Goal: Task Accomplishment & Management: Manage account settings

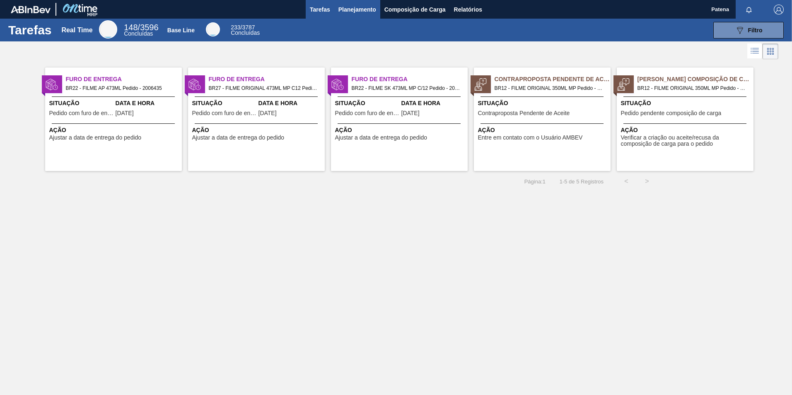
click at [364, 10] on span "Planejamento" at bounding box center [357, 10] width 38 height 10
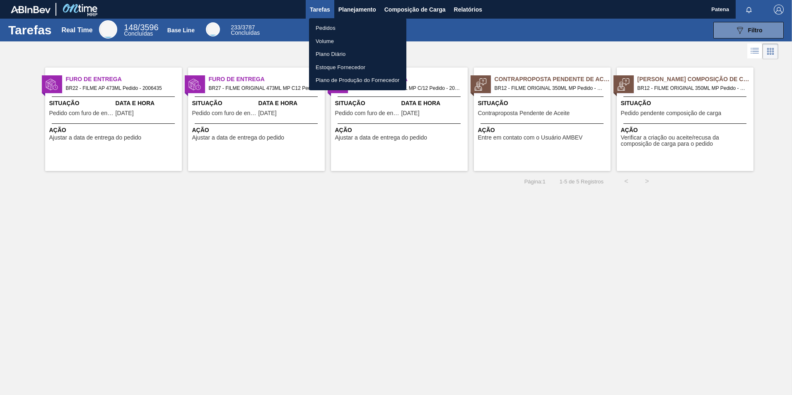
click at [328, 26] on li "Pedidos" at bounding box center [357, 28] width 97 height 13
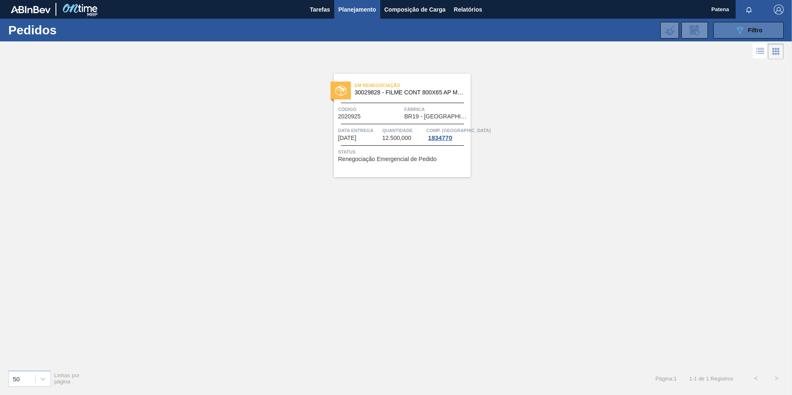
click at [746, 32] on div "089F7B8B-B2A5-4AFE-B5C0-19BA573D28AC Filtro" at bounding box center [749, 30] width 28 height 10
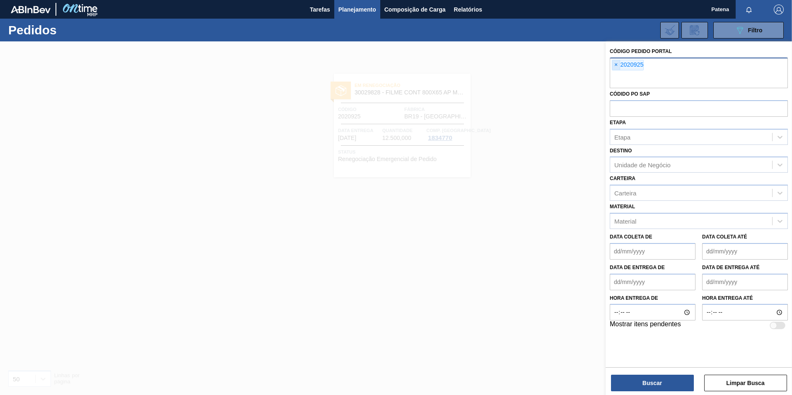
click at [616, 64] on span "×" at bounding box center [616, 65] width 8 height 10
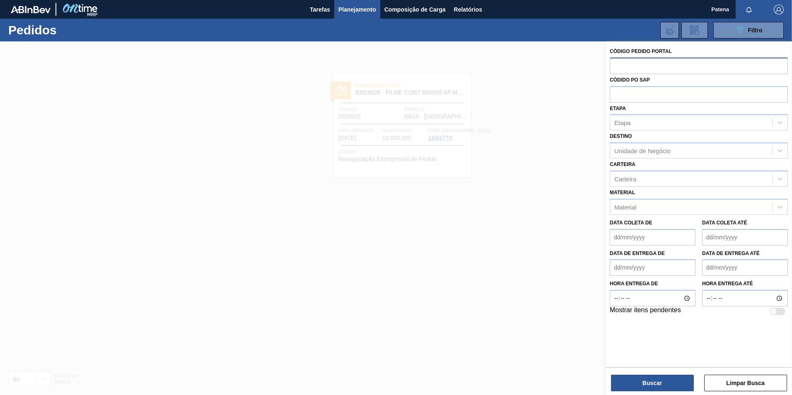
click at [620, 65] on input "text" at bounding box center [699, 66] width 178 height 16
type input "2022696"
click at [655, 384] on button "Buscar" at bounding box center [652, 383] width 83 height 17
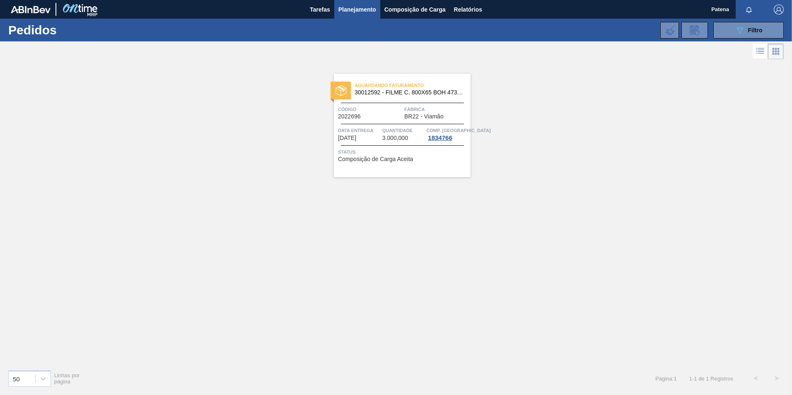
click at [388, 114] on div "Código 2022696" at bounding box center [370, 112] width 64 height 14
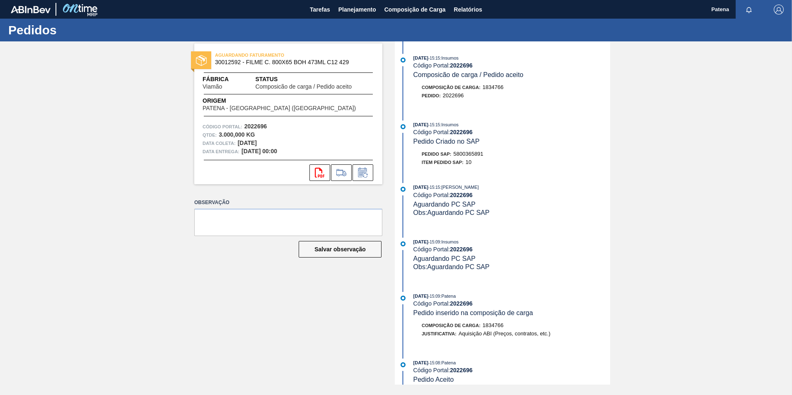
click at [251, 272] on div "Observação Salvar observação" at bounding box center [288, 235] width 188 height 77
click at [363, 172] on icon at bounding box center [362, 173] width 13 height 10
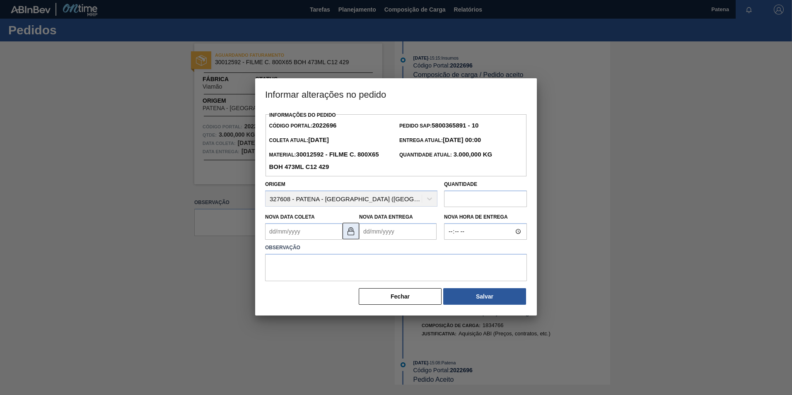
click at [355, 235] on img at bounding box center [351, 231] width 10 height 10
click at [290, 232] on Coleta2022696 "Nova Data Coleta" at bounding box center [303, 231] width 77 height 17
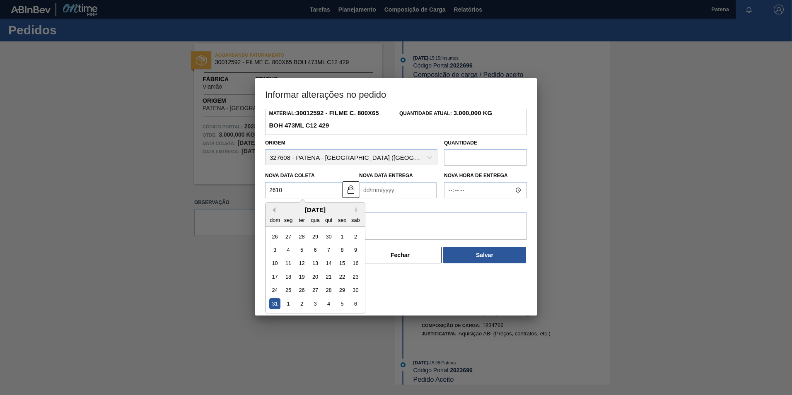
click at [275, 210] on button "Previous Month" at bounding box center [273, 210] width 6 height 6
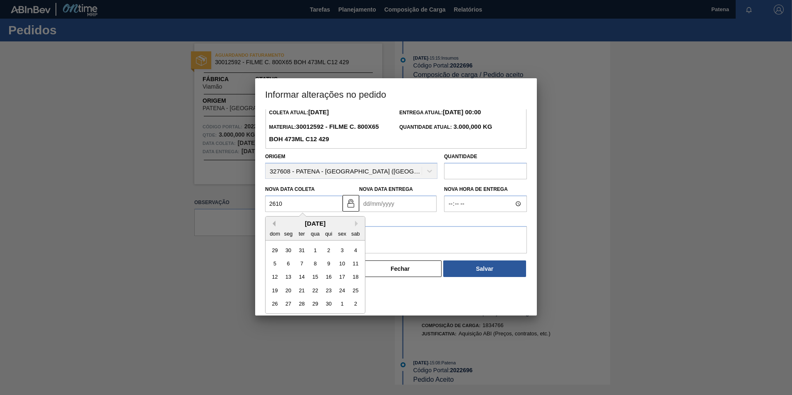
scroll to position [28, 0]
click at [287, 208] on Coleta2022696 "2610" at bounding box center [303, 203] width 77 height 17
drag, startPoint x: 294, startPoint y: 203, endPoint x: 255, endPoint y: 202, distance: 39.4
click at [255, 202] on div "Informar alterações no pedido Informações do Pedido Código Portal: 2022696 Pedi…" at bounding box center [396, 197] width 792 height 395
type Coleta2022696 "[DATE]"
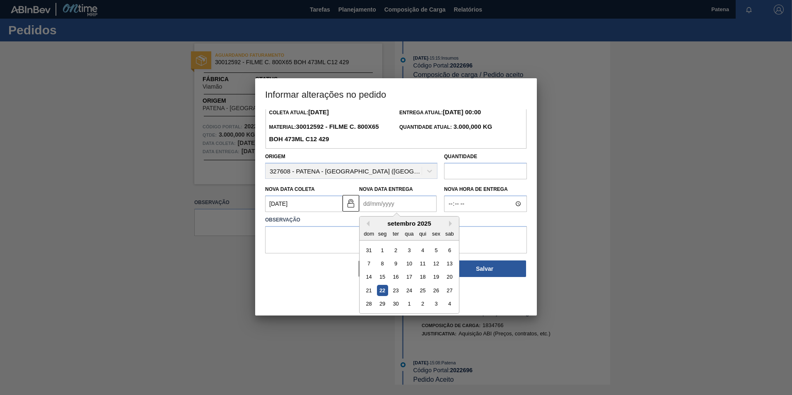
click at [377, 201] on div "Informações do Pedido Código Portal: 2022696 Pedido SAP: 5800365891 - 10 Coleta…" at bounding box center [396, 180] width 262 height 196
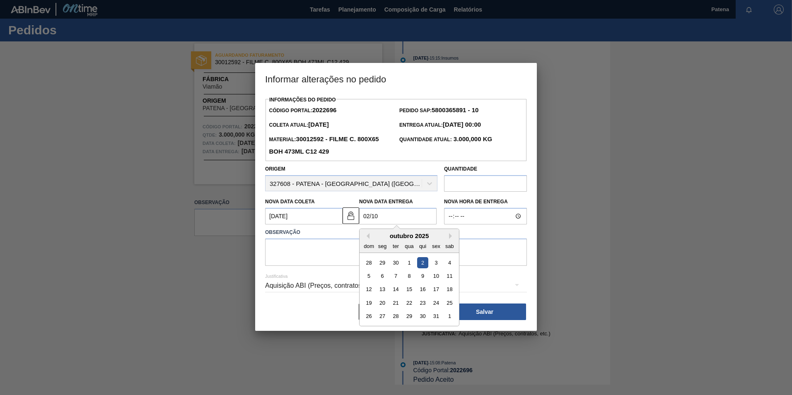
click at [423, 264] on div "2" at bounding box center [422, 262] width 11 height 11
type Entrega2022696 "[DATE]"
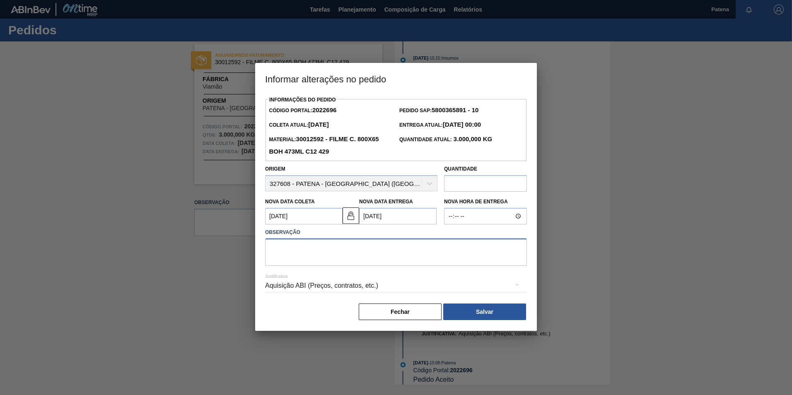
click at [380, 256] on textarea at bounding box center [396, 252] width 262 height 27
type textarea "a"
type textarea "ANTECIPAÇÃO DE ENTREGA EM 02/10"
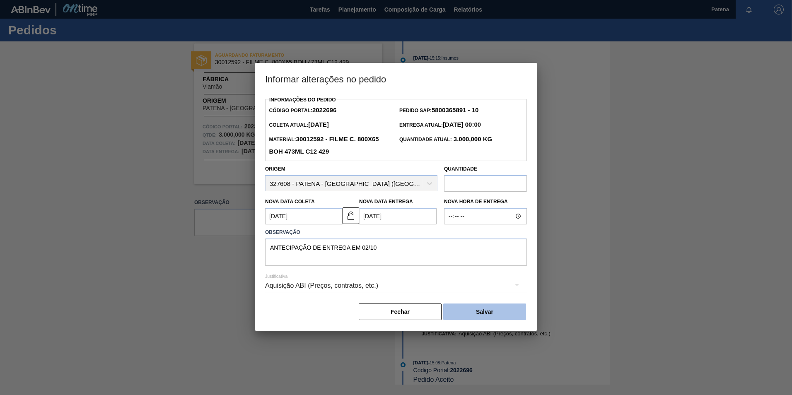
click at [497, 312] on button "Salvar" at bounding box center [484, 312] width 83 height 17
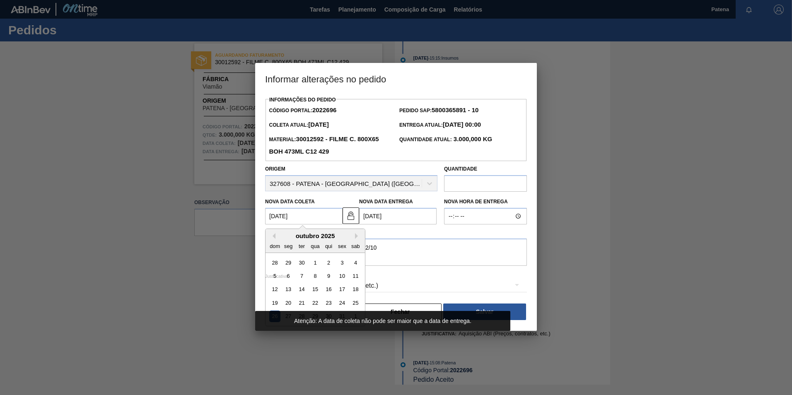
drag, startPoint x: 306, startPoint y: 217, endPoint x: 257, endPoint y: 214, distance: 48.5
click at [257, 214] on div "Informações do Pedido Código Portal: 2022696 Pedido SAP: 5800365891 - 10 Coleta…" at bounding box center [396, 212] width 282 height 237
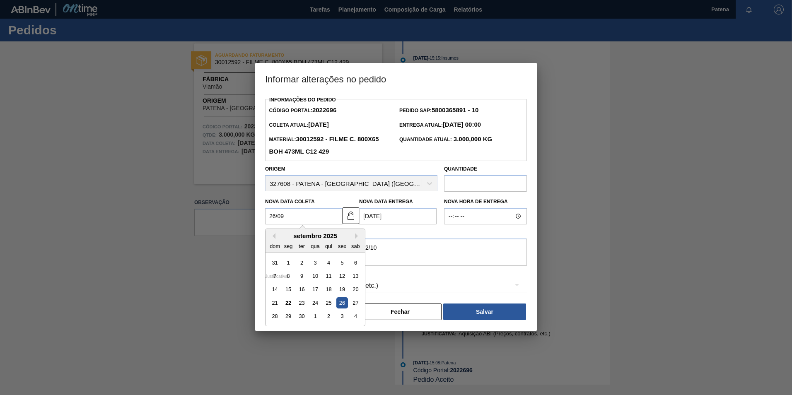
click at [342, 303] on div "26" at bounding box center [341, 302] width 11 height 11
type Coleta2022696 "[DATE]"
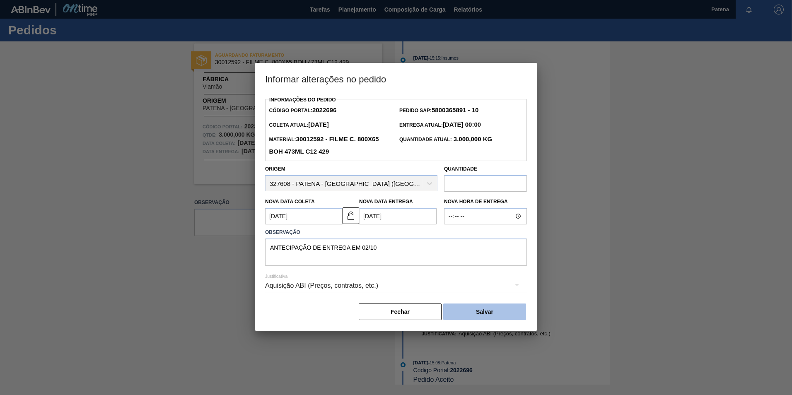
click at [479, 314] on button "Salvar" at bounding box center [484, 312] width 83 height 17
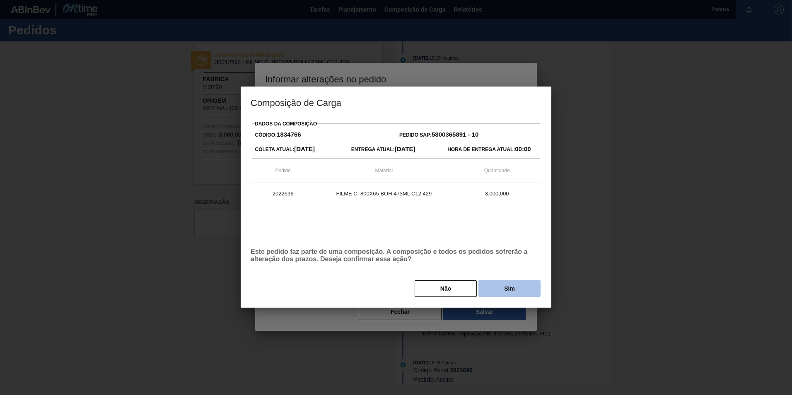
click at [517, 292] on button "Sim" at bounding box center [509, 288] width 62 height 17
